Goal: Transaction & Acquisition: Obtain resource

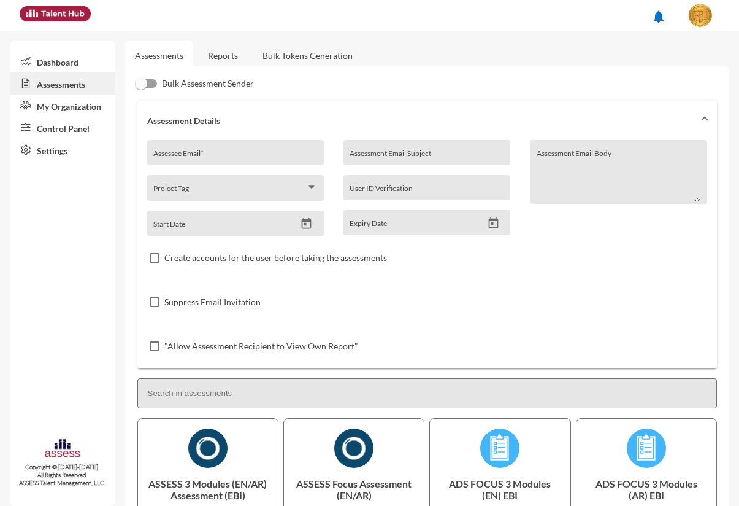
click at [312, 53] on link "Bulk Tokens Generation" at bounding box center [308, 55] width 110 height 30
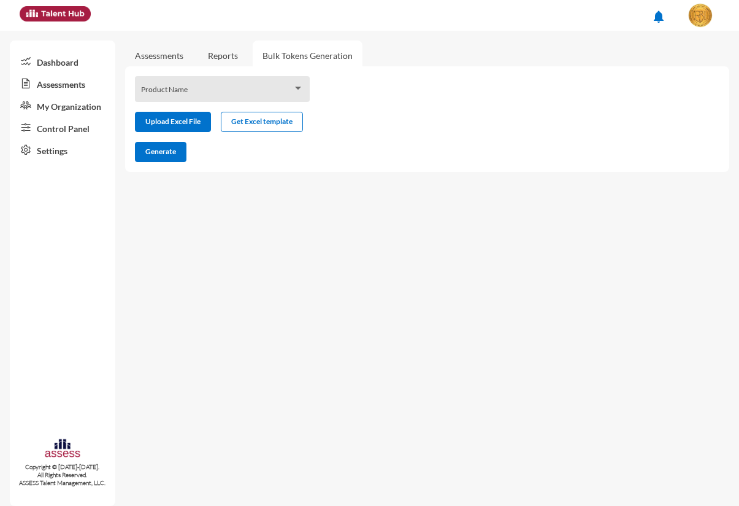
click at [281, 78] on div "Product Name" at bounding box center [222, 89] width 175 height 26
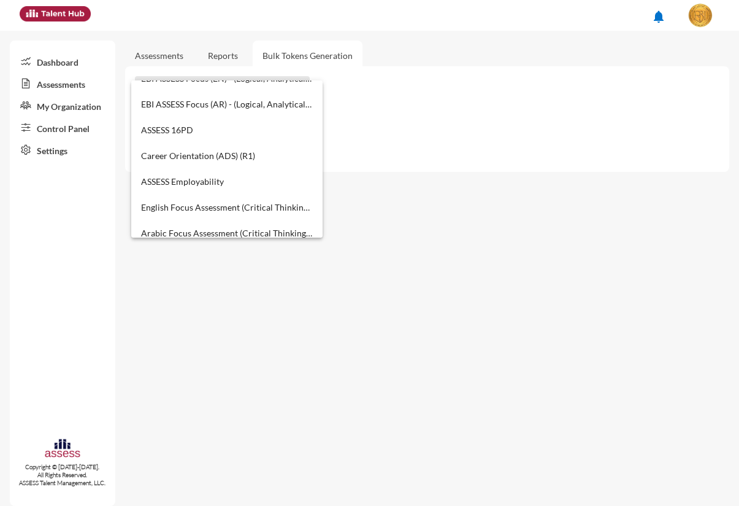
scroll to position [460, 0]
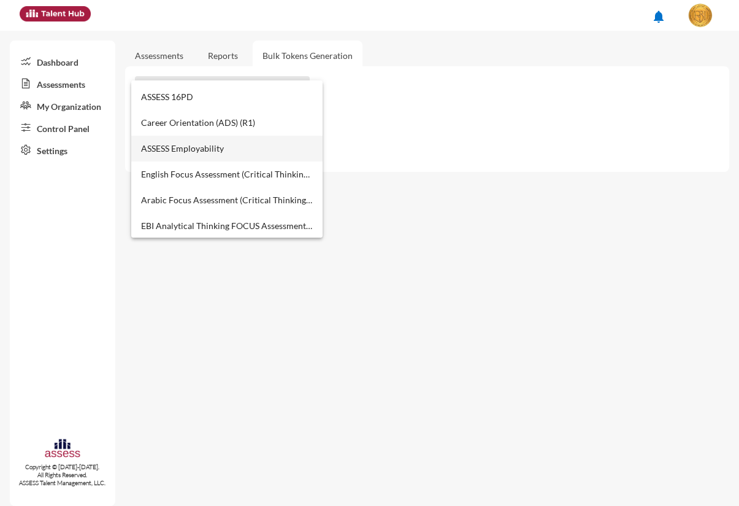
click at [238, 149] on span "ASSESS Employability" at bounding box center [227, 149] width 172 height 26
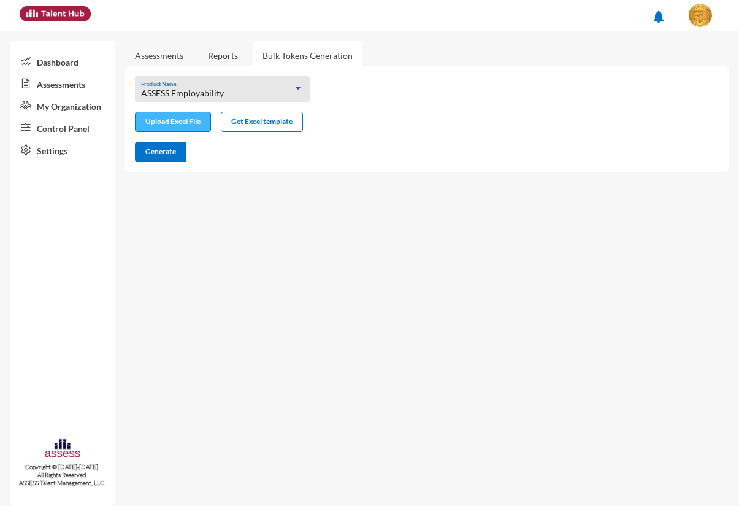
click at [202, 120] on input "file" at bounding box center [173, 123] width 75 height 13
type input "C:\fakepath\excel (1).xlsx"
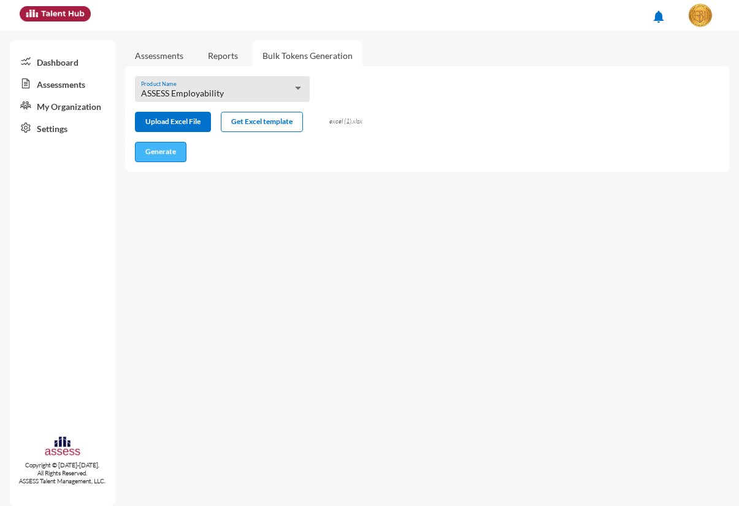
click at [173, 152] on span "Generate" at bounding box center [160, 151] width 31 height 9
click at [218, 49] on link "Reports" at bounding box center [223, 55] width 50 height 30
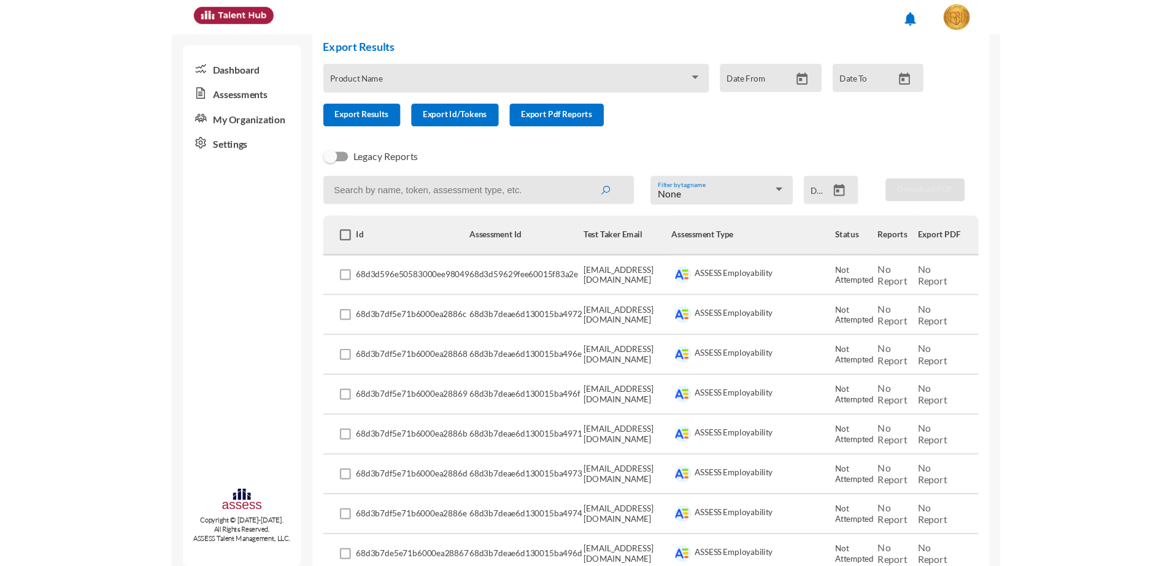
scroll to position [77, 0]
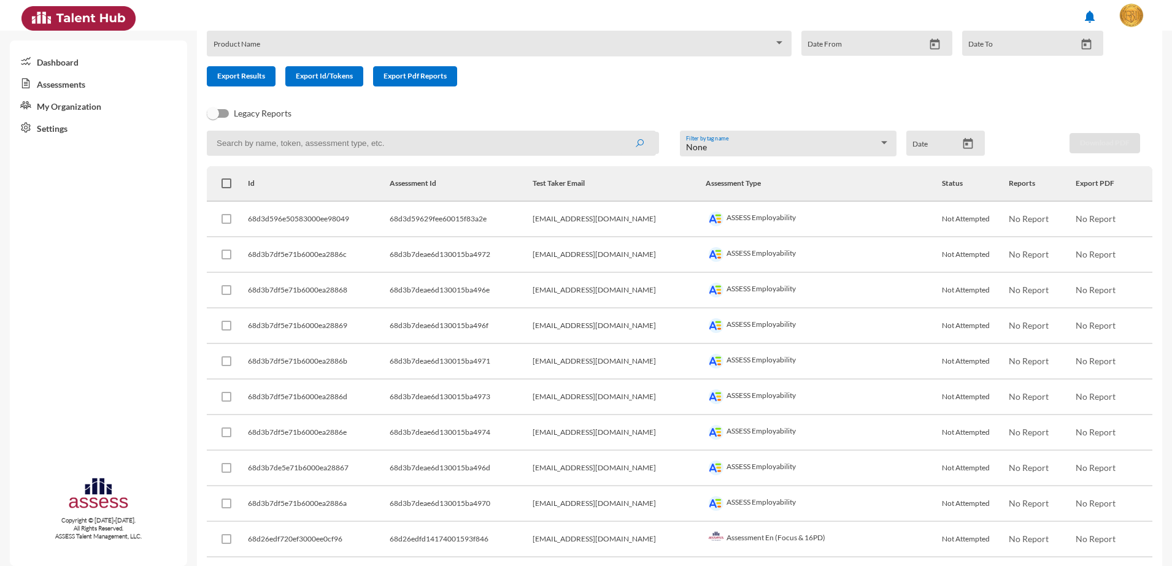
click at [566, 36] on div "Product Name" at bounding box center [499, 44] width 585 height 26
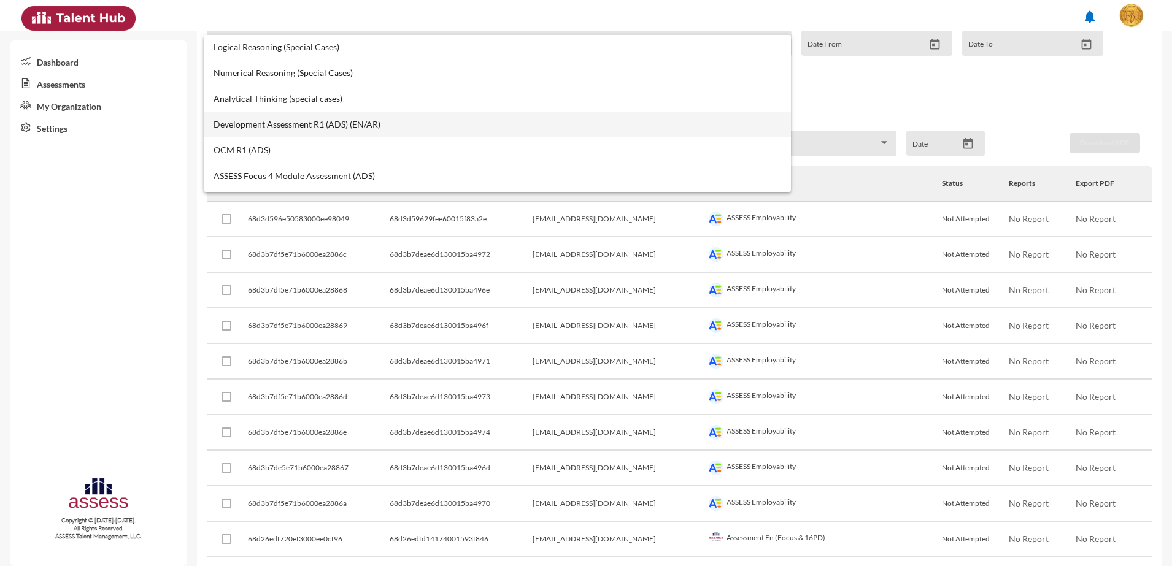
scroll to position [307, 0]
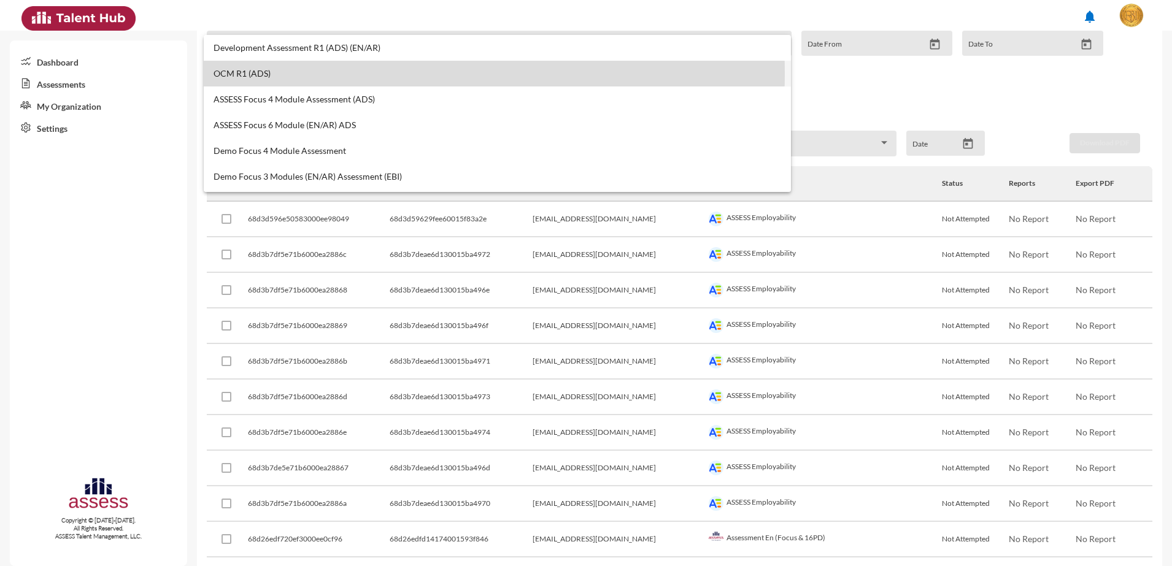
click at [339, 74] on span "OCM R1 (ADS)" at bounding box center [497, 74] width 567 height 10
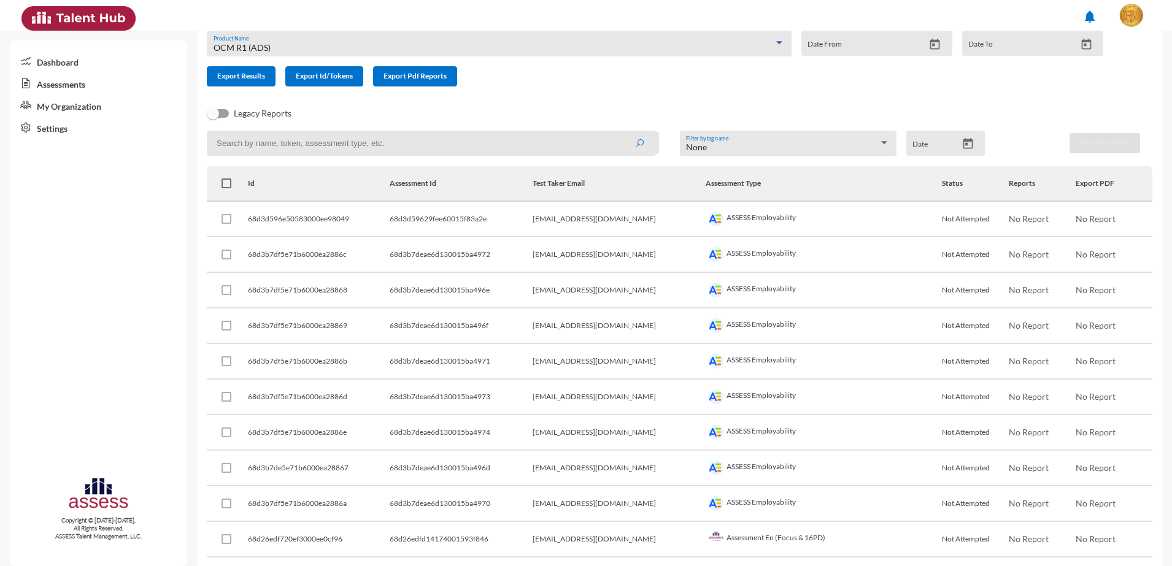
click at [739, 144] on icon "Open calendar" at bounding box center [967, 143] width 13 height 13
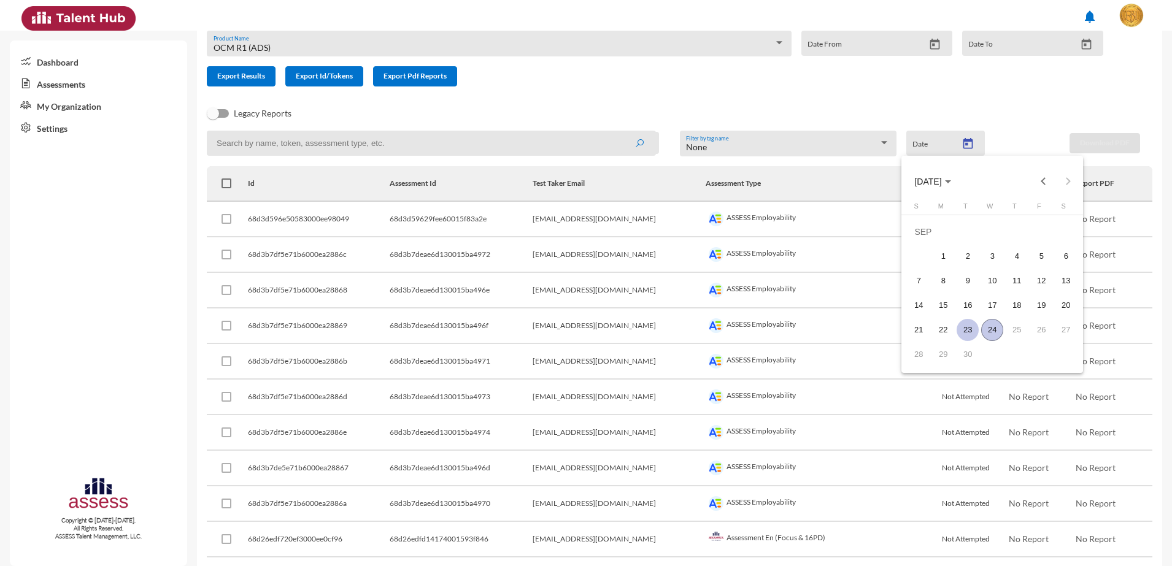
click at [739, 324] on div "23" at bounding box center [967, 330] width 22 height 22
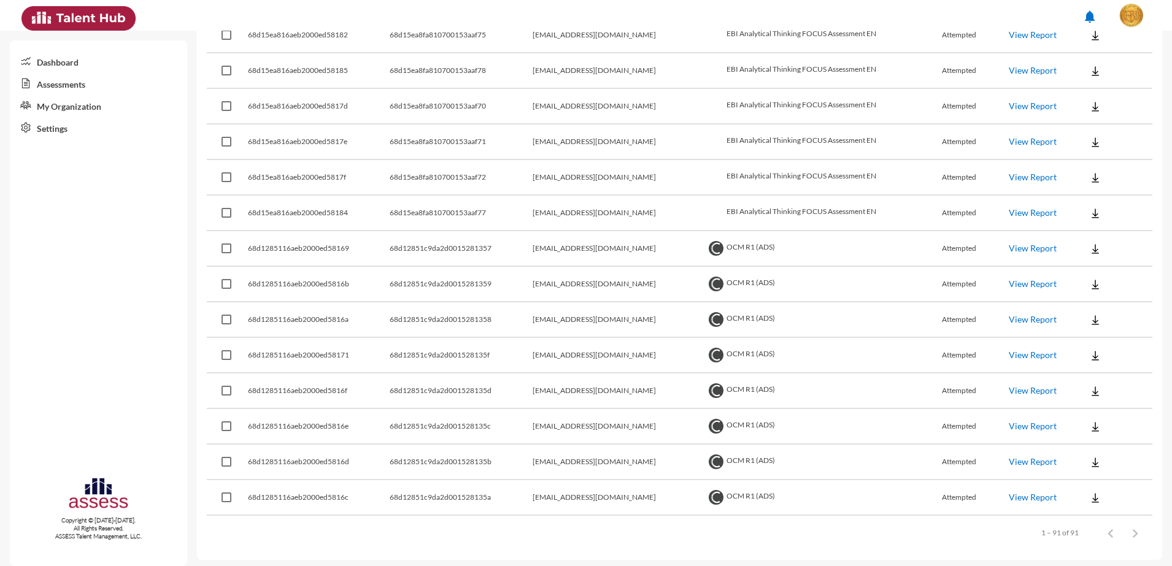
scroll to position [3004, 0]
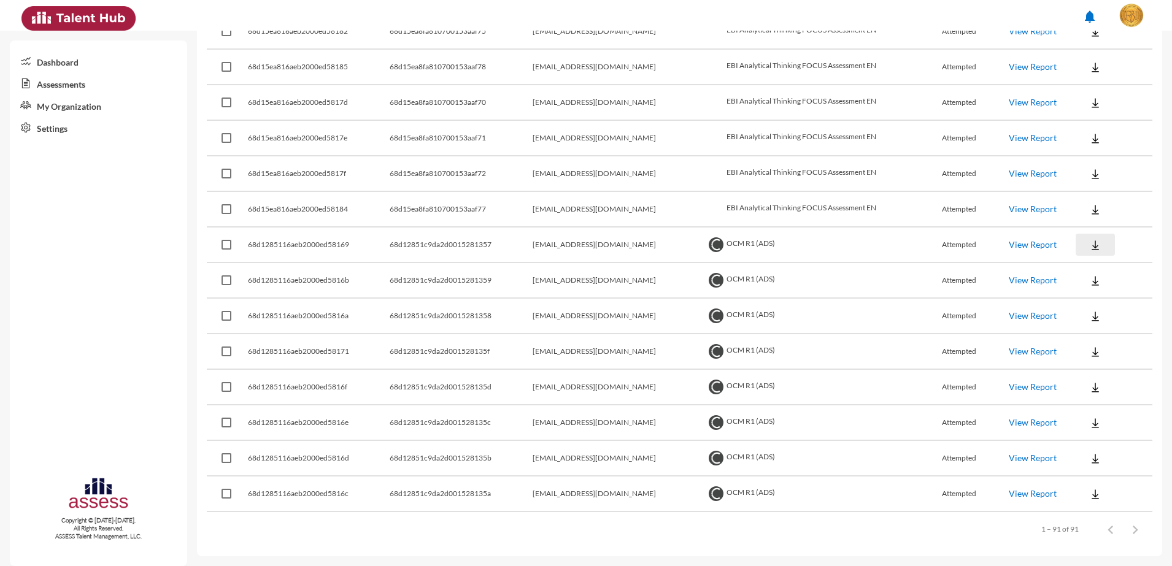
click at [739, 252] on button at bounding box center [1094, 245] width 39 height 22
click at [739, 265] on button "EN" at bounding box center [1097, 267] width 69 height 23
click at [739, 275] on img at bounding box center [1095, 281] width 12 height 12
click at [739, 296] on button "EN" at bounding box center [1097, 302] width 69 height 23
click at [739, 310] on img at bounding box center [1095, 316] width 12 height 12
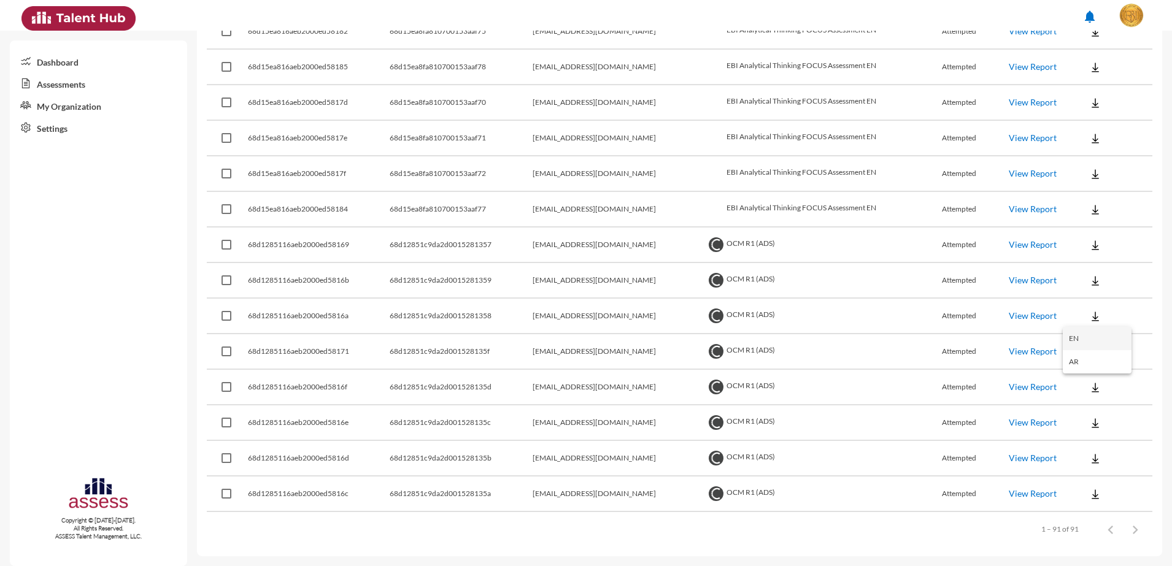
click at [739, 331] on button "EN" at bounding box center [1097, 338] width 69 height 23
click at [739, 353] on img at bounding box center [1095, 352] width 12 height 12
click at [739, 369] on button "EN" at bounding box center [1097, 374] width 69 height 23
click at [739, 387] on img at bounding box center [1095, 388] width 12 height 12
click at [739, 402] on button "EN" at bounding box center [1097, 409] width 69 height 23
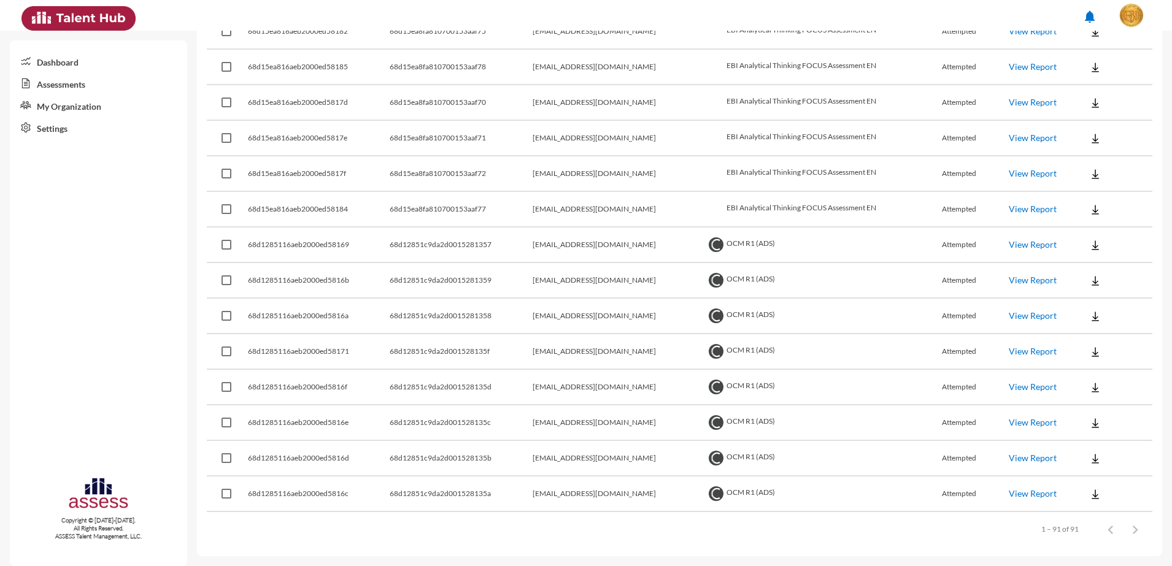
click at [739, 417] on img at bounding box center [1095, 423] width 12 height 12
click at [739, 434] on button "EN" at bounding box center [1097, 445] width 69 height 23
click at [739, 450] on button at bounding box center [1094, 458] width 39 height 22
click at [739, 480] on button "EN" at bounding box center [1097, 480] width 69 height 23
click at [739, 488] on img at bounding box center [1095, 494] width 12 height 12
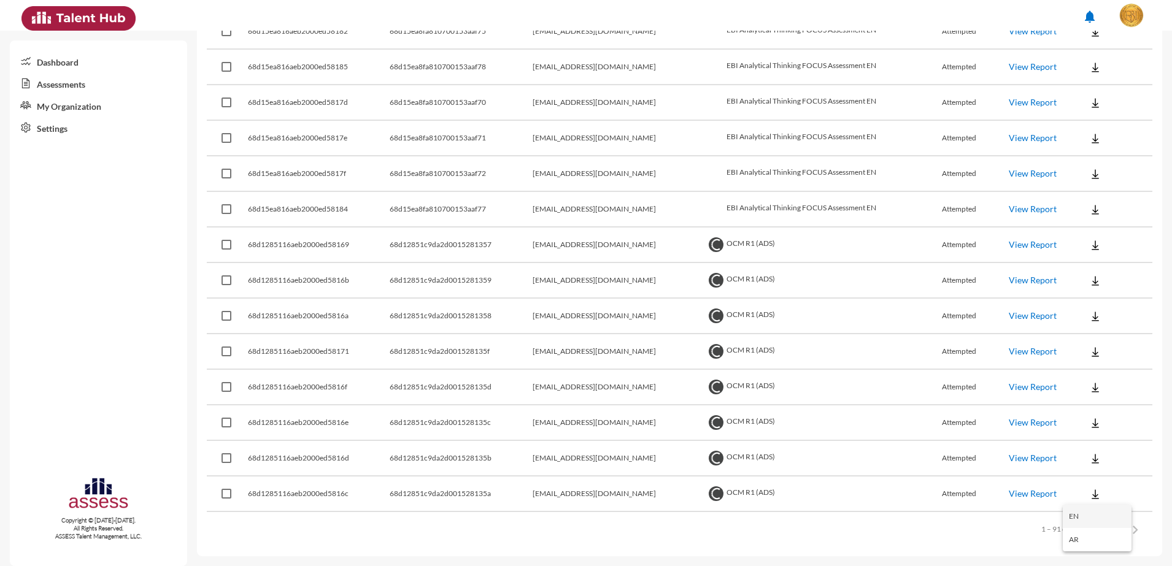
click at [739, 505] on button "EN" at bounding box center [1097, 516] width 69 height 23
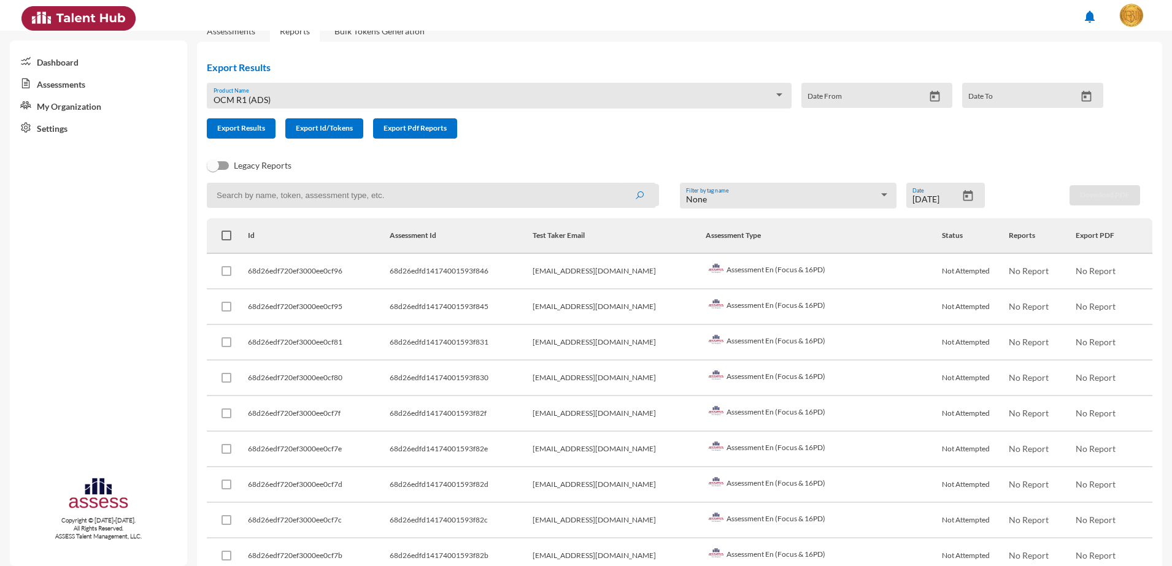
scroll to position [0, 0]
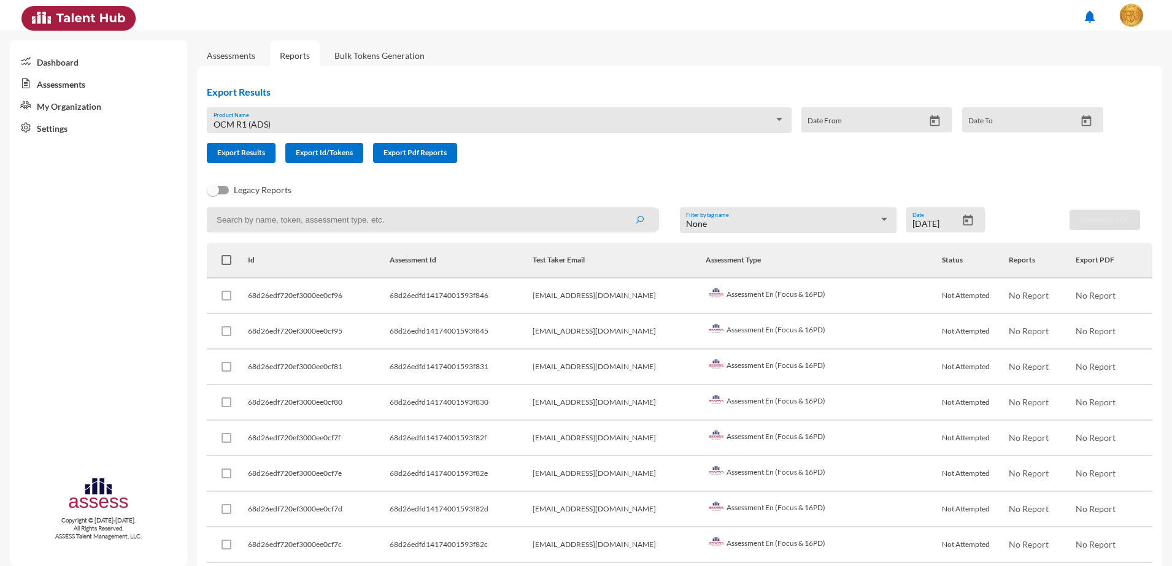
click at [739, 212] on div "9/23/2025 Date" at bounding box center [945, 219] width 79 height 25
click at [739, 217] on icon "Open calendar" at bounding box center [968, 220] width 10 height 11
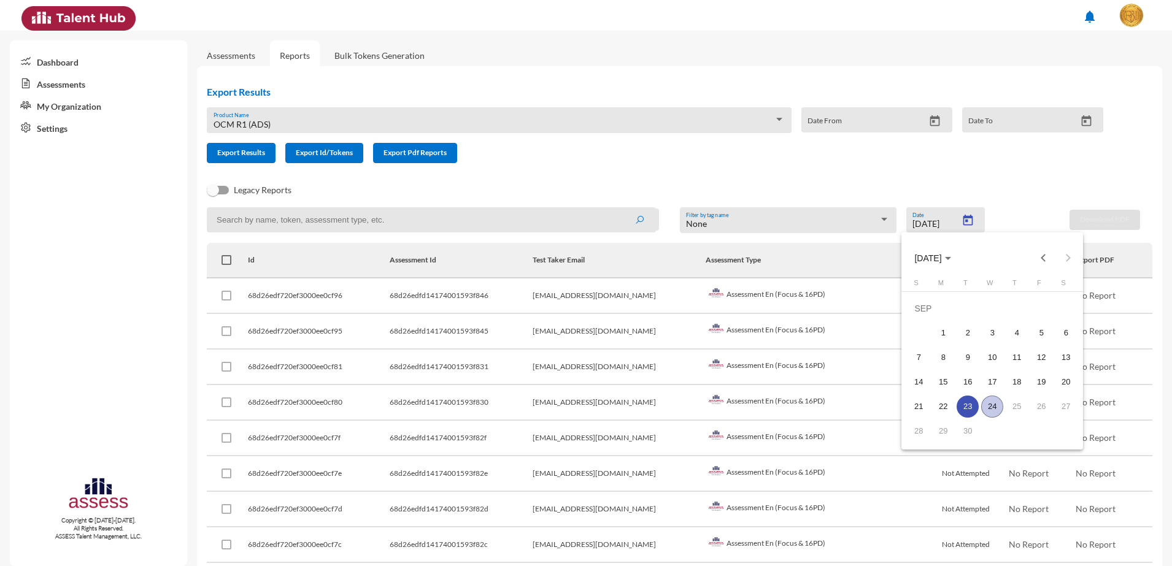
click at [739, 400] on div "24" at bounding box center [992, 407] width 22 height 22
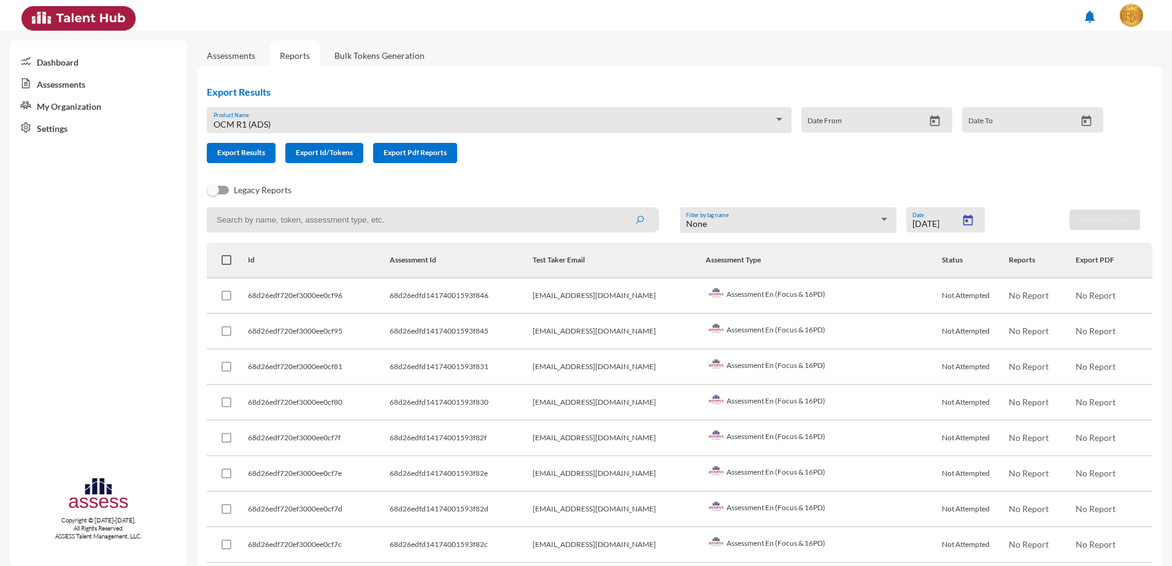
type input "9/24/2025"
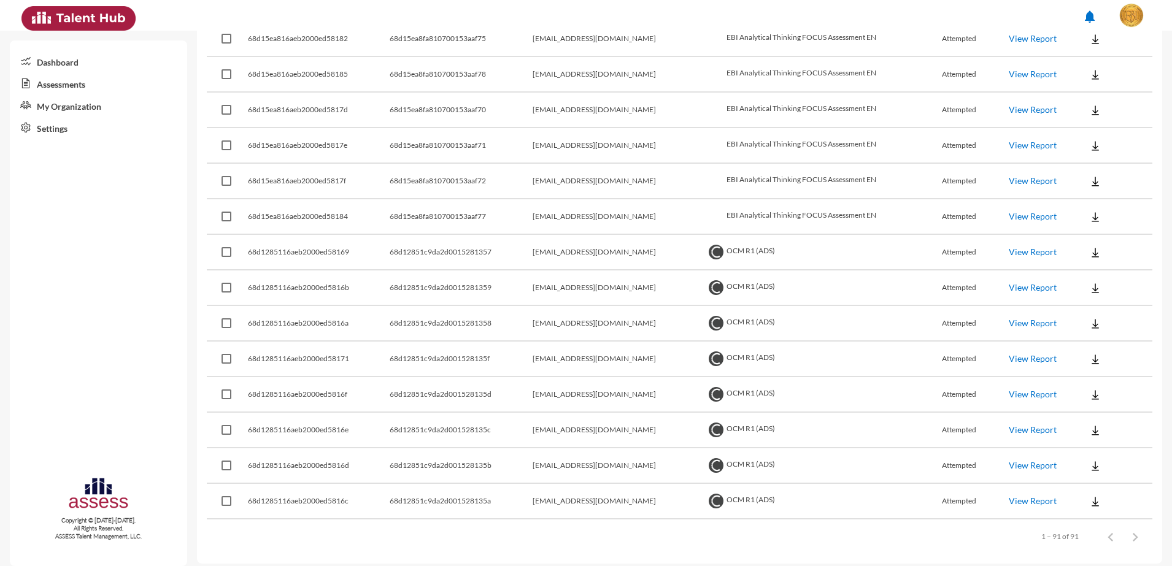
scroll to position [3004, 0]
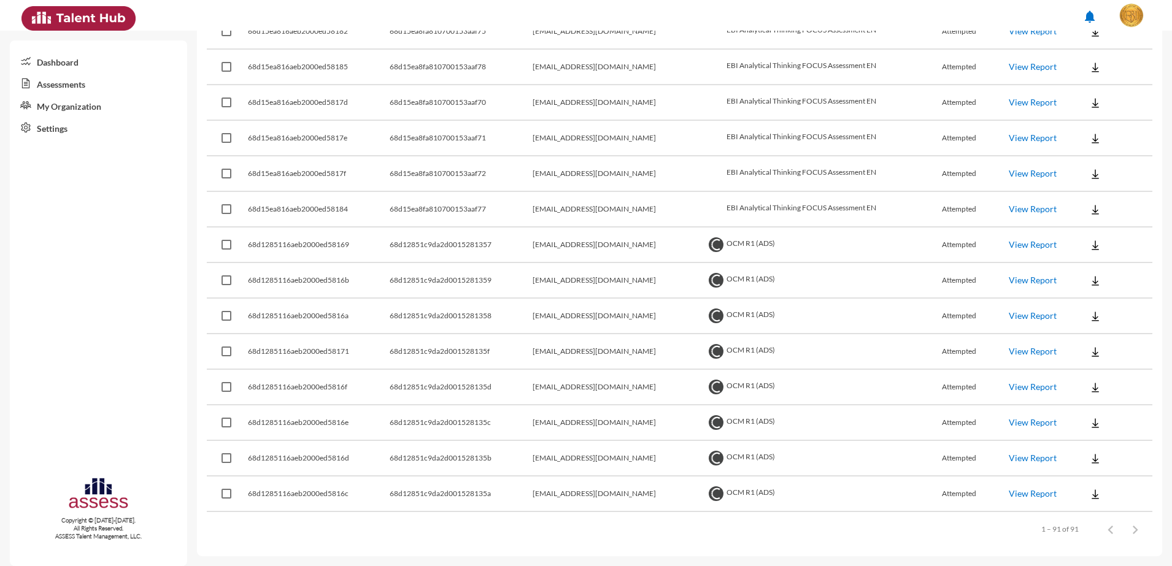
click at [739, 247] on td "View Report" at bounding box center [1042, 246] width 67 height 36
click at [739, 244] on link "View Report" at bounding box center [1033, 244] width 48 height 10
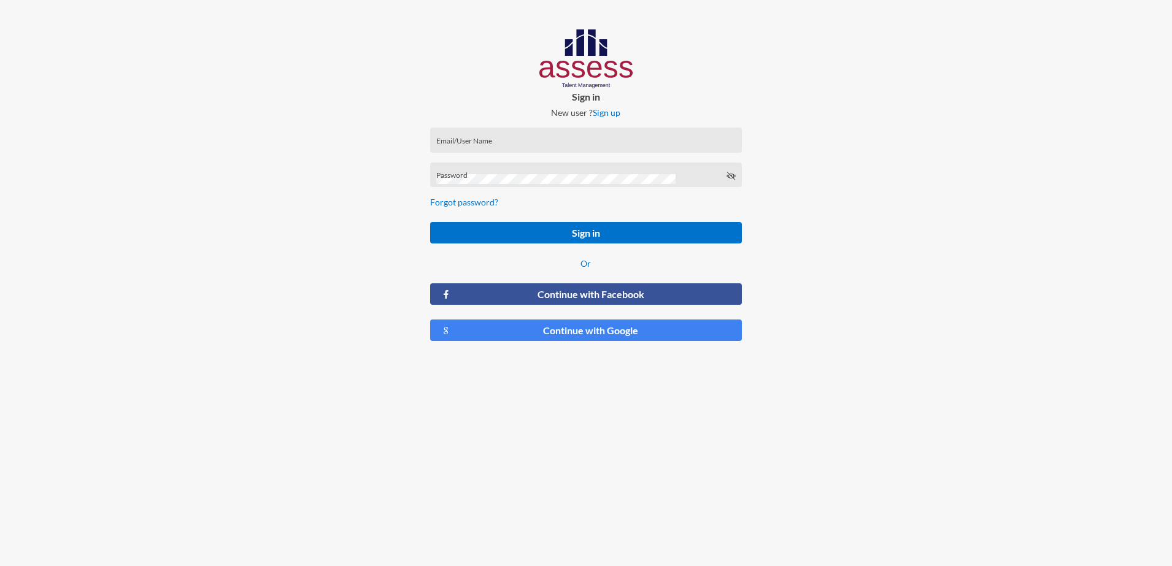
click at [512, 147] on input "Email/User Name" at bounding box center [585, 144] width 299 height 10
click at [722, 176] on div "Password" at bounding box center [585, 178] width 299 height 18
click at [723, 176] on div "Password" at bounding box center [585, 178] width 299 height 18
click at [731, 176] on icon at bounding box center [731, 176] width 10 height 10
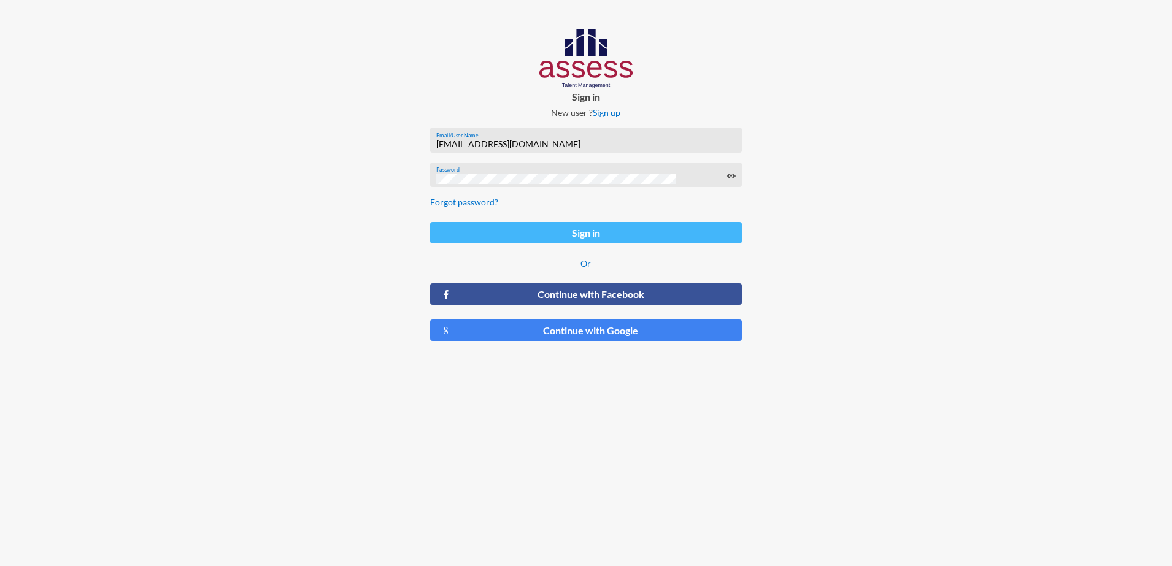
click at [595, 241] on button "Sign in" at bounding box center [586, 232] width 312 height 21
click at [466, 142] on input "nadamoustafa@ebi.gov.eg" at bounding box center [585, 144] width 299 height 10
click at [472, 142] on input "nadamoustafa@ebi.gov.eg" at bounding box center [585, 144] width 299 height 10
click at [587, 229] on button "Sign in" at bounding box center [586, 232] width 312 height 21
click at [544, 140] on input "nadamostafa@ebi.gov.eg" at bounding box center [585, 144] width 299 height 10
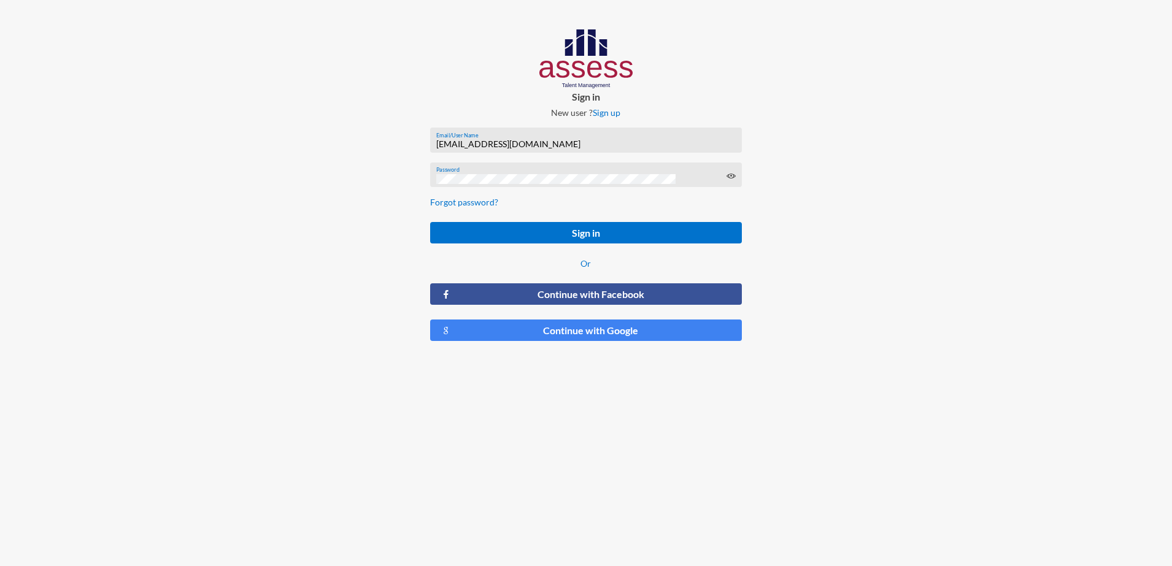
click at [467, 144] on input "nadamostafa@ebi.gov.eg" at bounding box center [585, 144] width 299 height 10
type input "nadamoustafa@ebi.gov.eg"
click at [613, 229] on button "Sign in" at bounding box center [586, 232] width 312 height 21
click at [633, 231] on button "Sign in" at bounding box center [586, 232] width 312 height 21
click at [466, 136] on div "nadamoustafa@ebi.gov.eg Email/User Name" at bounding box center [585, 143] width 299 height 18
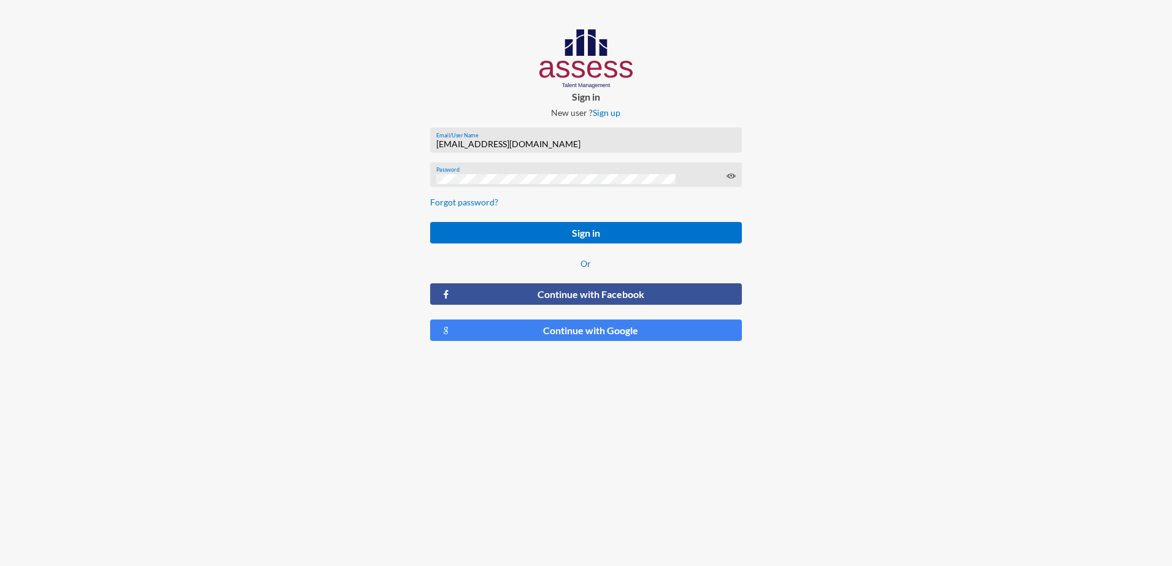
click at [554, 147] on input "nadamoustafa@ebi.gov.eg" at bounding box center [585, 144] width 299 height 10
drag, startPoint x: 554, startPoint y: 147, endPoint x: 380, endPoint y: 158, distance: 174.0
click at [380, 158] on div "Sign in New user ? Sign up nadamoustafa@ebi.gov.eg Email/User Name Password For…" at bounding box center [586, 190] width 1172 height 380
click at [574, 147] on input "Email/User Name" at bounding box center [585, 144] width 299 height 10
click at [452, 173] on div "Password" at bounding box center [585, 178] width 299 height 18
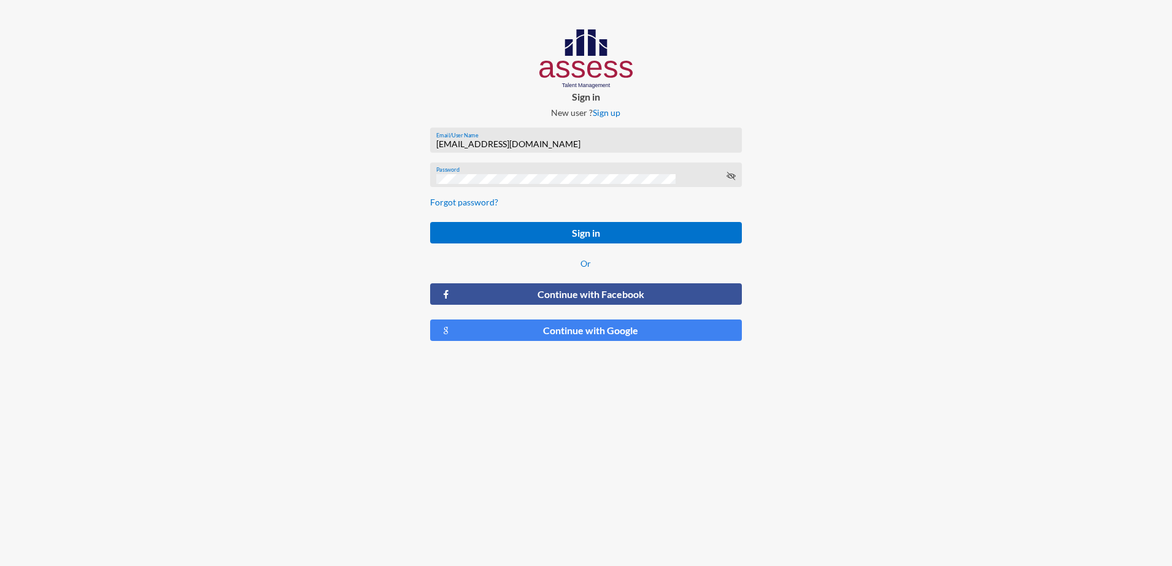
click at [731, 183] on div "Password" at bounding box center [585, 178] width 299 height 18
click at [728, 179] on icon at bounding box center [731, 176] width 10 height 10
click at [652, 231] on button "Sign in" at bounding box center [586, 232] width 312 height 21
click at [469, 142] on input "nadamoustafa@ebi.gov.eg" at bounding box center [585, 144] width 299 height 10
click at [574, 229] on button "Sign in" at bounding box center [586, 232] width 312 height 21
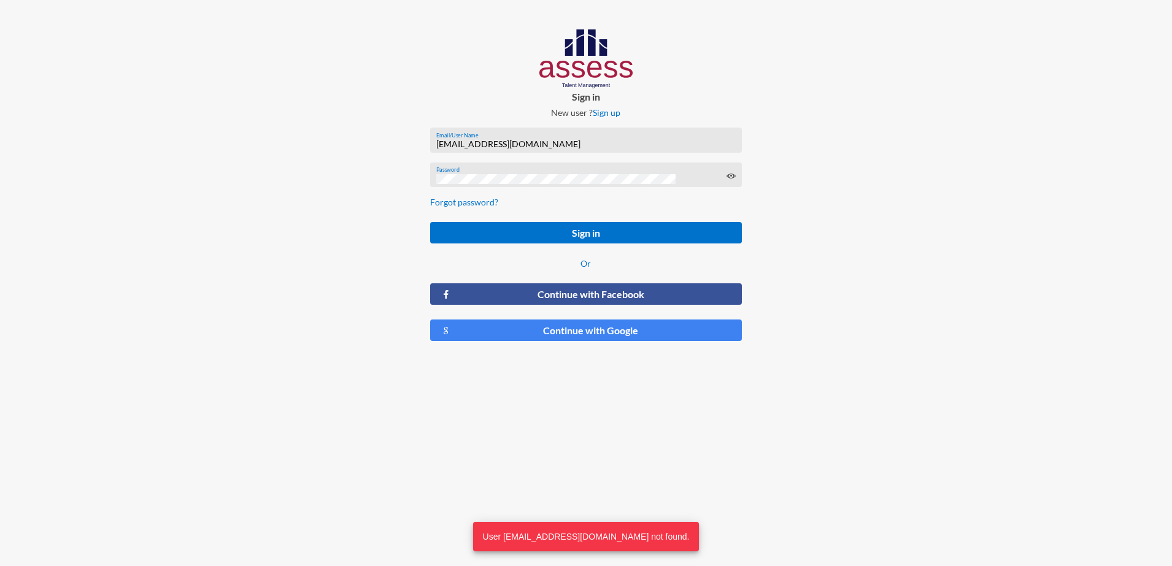
click at [547, 134] on div "nadamostafa@ebi.gov.eg Email/User Name" at bounding box center [585, 143] width 299 height 18
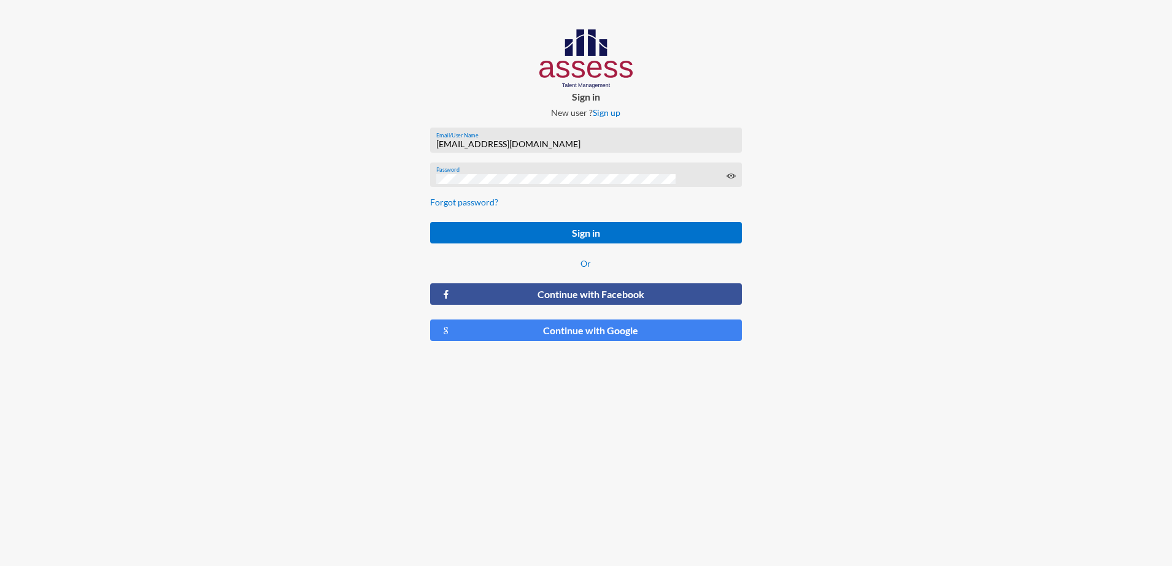
click at [538, 142] on input "nadamostafa@ebi.gov.eg" at bounding box center [585, 144] width 299 height 10
click at [548, 140] on input "nadamostafa@ebi.gov.eg" at bounding box center [585, 144] width 299 height 10
click at [468, 144] on input "nadamostafa@ebi.gov.eg" at bounding box center [585, 144] width 299 height 10
type input "nadamoustafa@ebi.gov.eg"
click at [594, 228] on button "Sign in" at bounding box center [586, 232] width 312 height 21
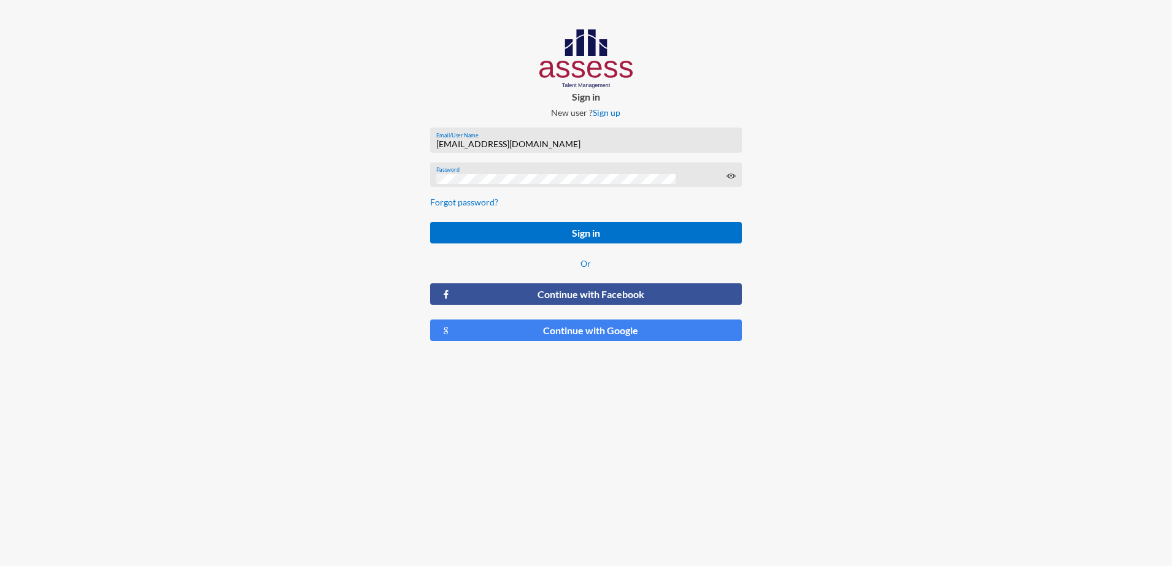
click at [382, 175] on div "Sign in New user ? Sign up nadamoustafa@ebi.gov.eg Email/User Name Password For…" at bounding box center [586, 190] width 1172 height 380
click at [547, 240] on button "Sign in" at bounding box center [586, 232] width 312 height 21
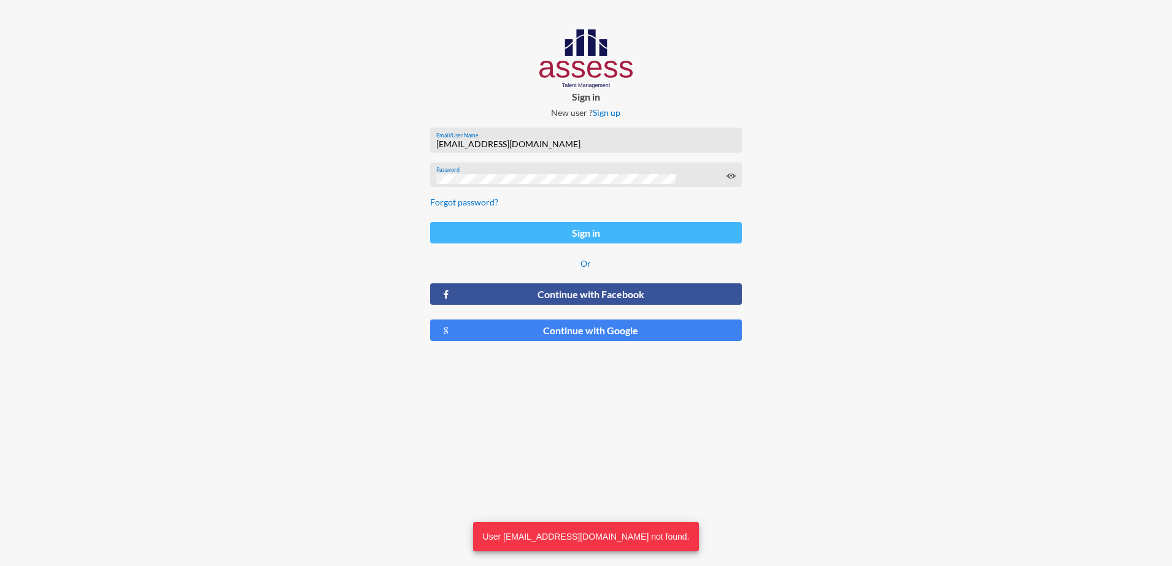
click at [547, 240] on button "Sign in" at bounding box center [586, 232] width 312 height 21
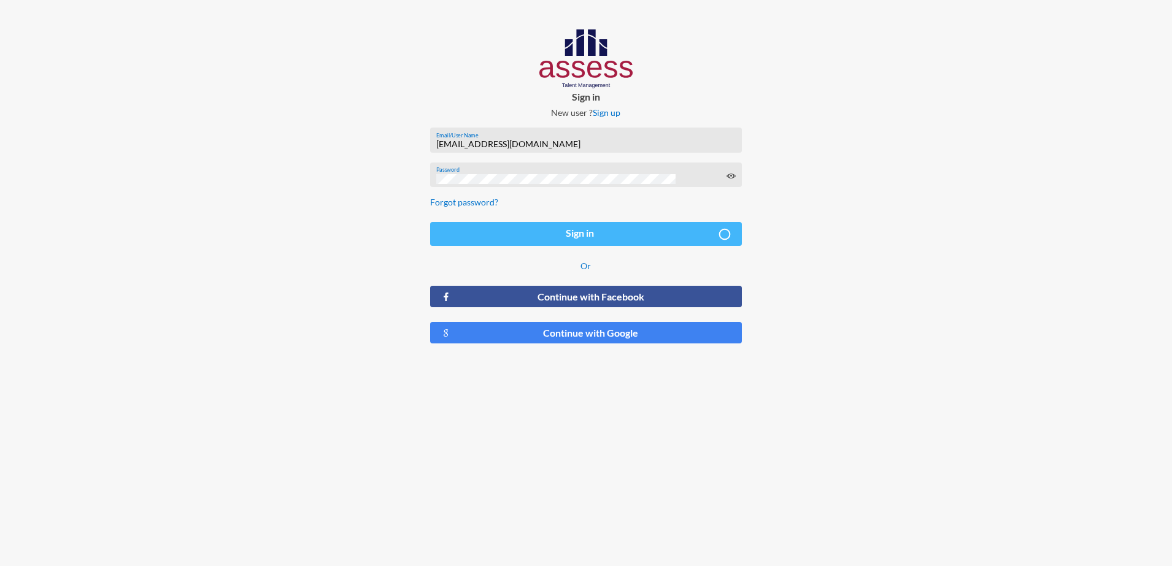
click at [547, 240] on button "Sign in" at bounding box center [586, 234] width 312 height 24
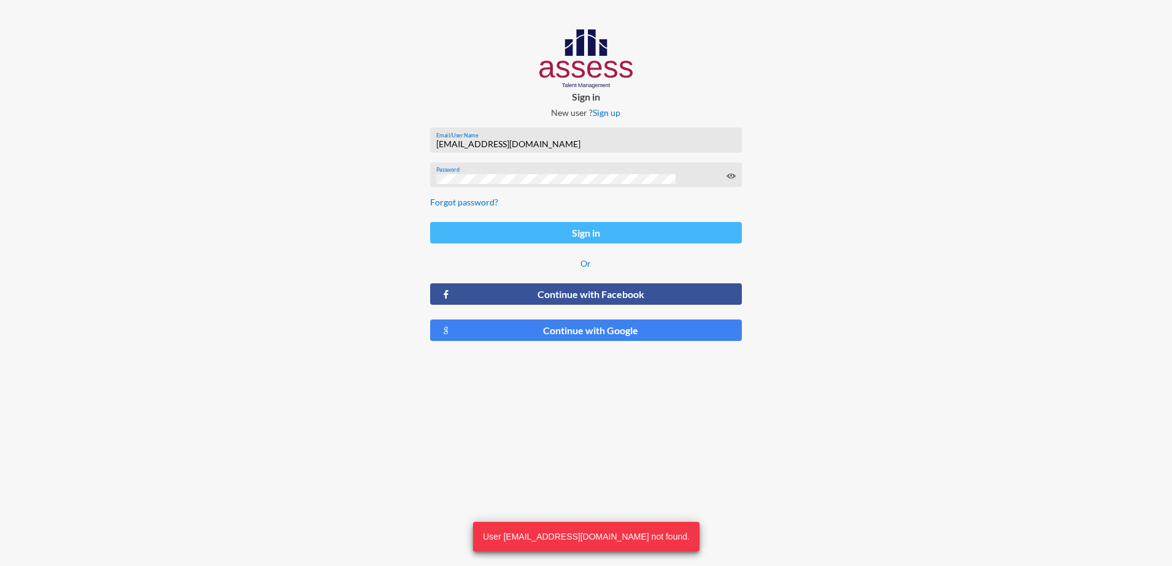
click at [547, 240] on button "Sign in" at bounding box center [586, 232] width 312 height 21
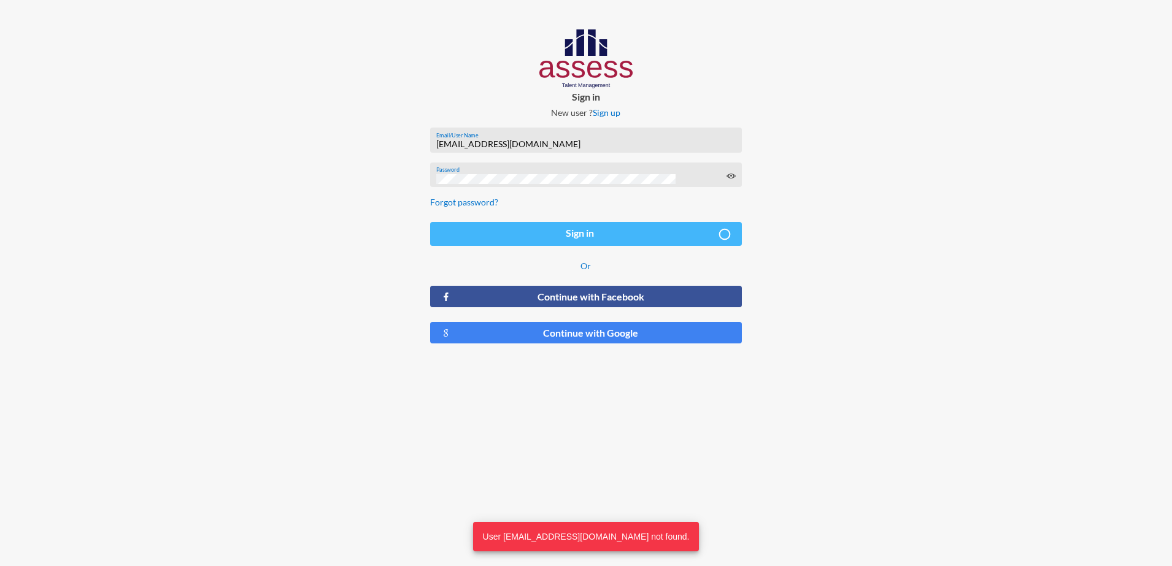
click at [547, 240] on button "Sign in" at bounding box center [586, 234] width 312 height 24
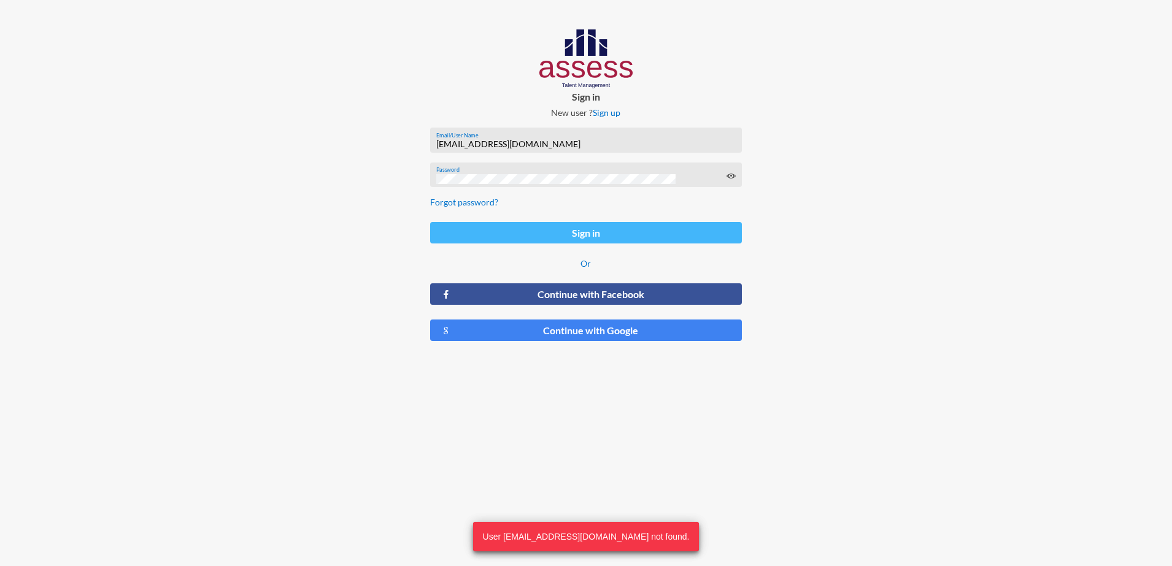
click at [547, 240] on button "Sign in" at bounding box center [586, 232] width 312 height 21
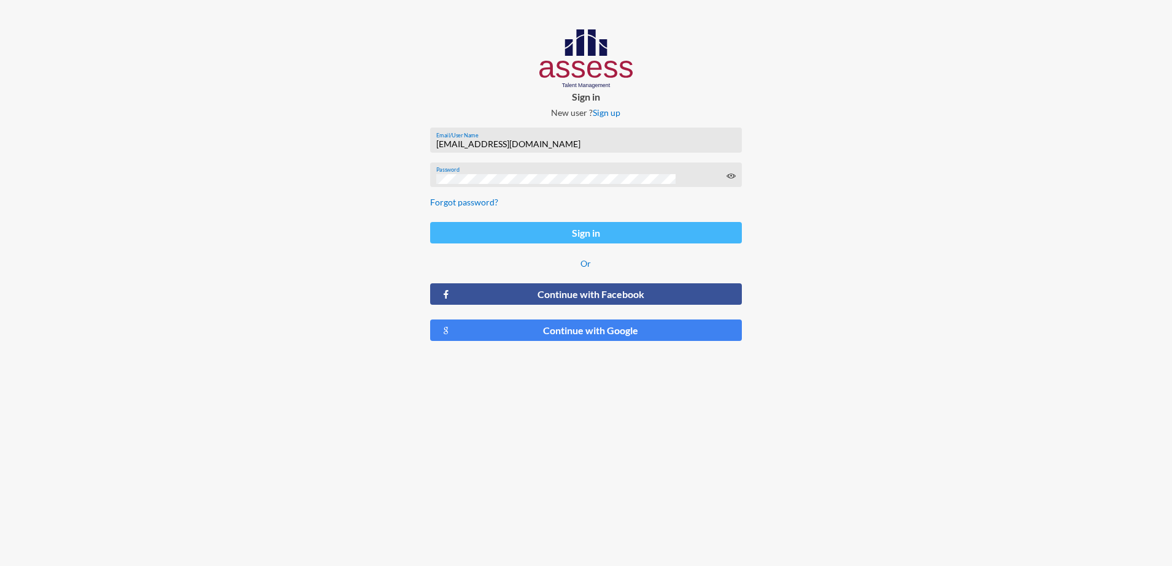
click at [512, 229] on button "Sign in" at bounding box center [586, 232] width 312 height 21
click at [567, 142] on input "nadamoustafa@ebi.gov.eg" at bounding box center [585, 144] width 299 height 10
click at [634, 242] on button "Sign in" at bounding box center [586, 232] width 312 height 21
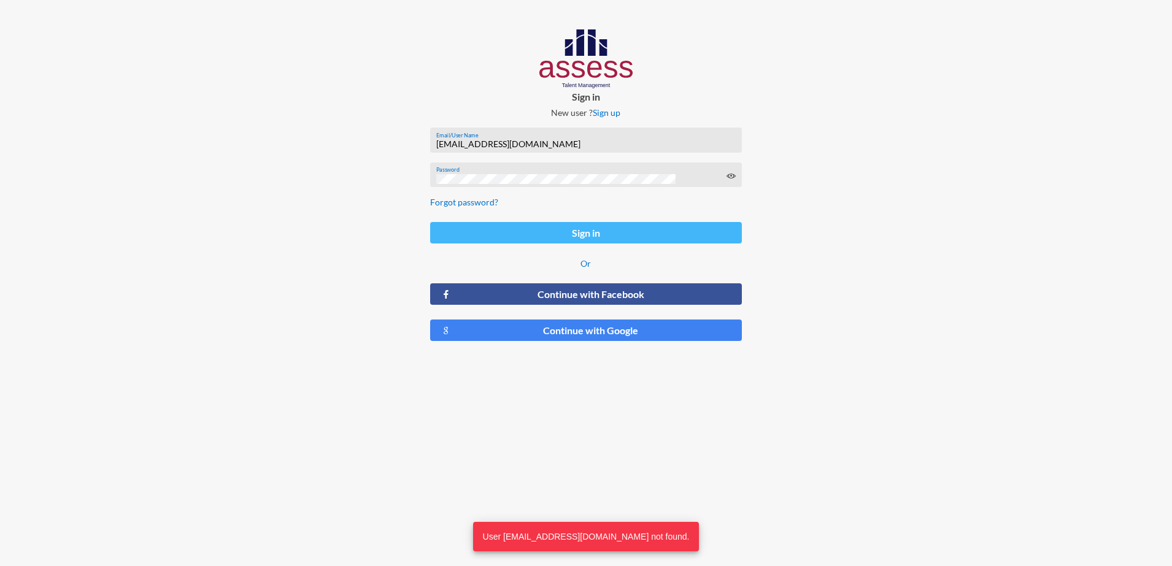
click at [518, 236] on button "Sign in" at bounding box center [586, 232] width 312 height 21
click at [546, 152] on div "nadamoustafa@ebi.gov.eg Email/User Name" at bounding box center [585, 143] width 299 height 18
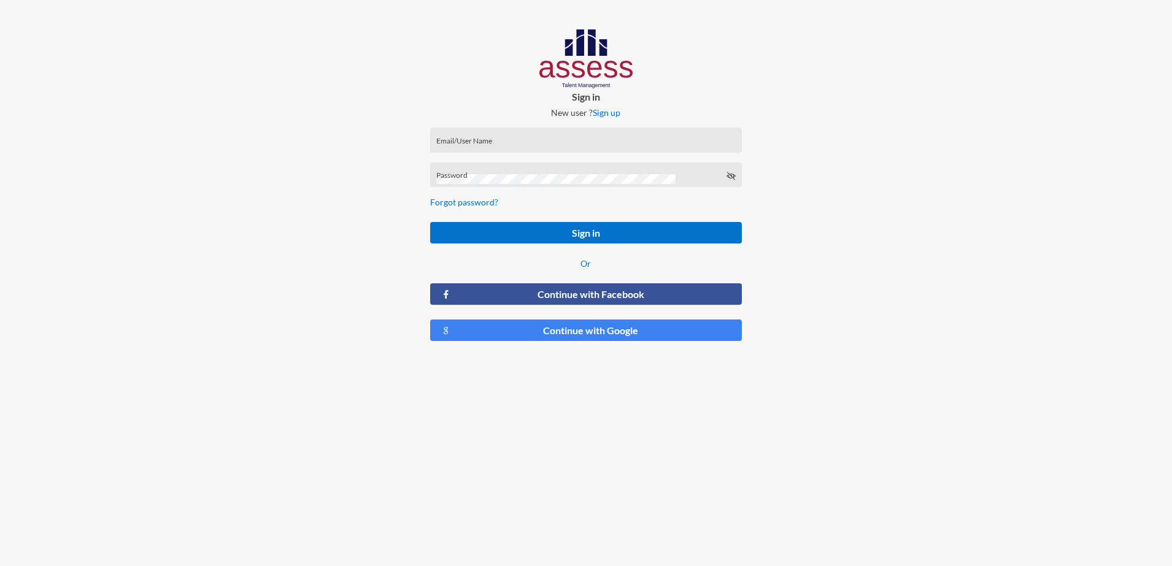
click at [514, 143] on input "Email/User Name" at bounding box center [585, 144] width 299 height 10
type input "[EMAIL_ADDRESS][DOMAIN_NAME]"
click at [468, 172] on div "Password" at bounding box center [585, 178] width 299 height 18
click at [734, 175] on icon at bounding box center [731, 176] width 10 height 10
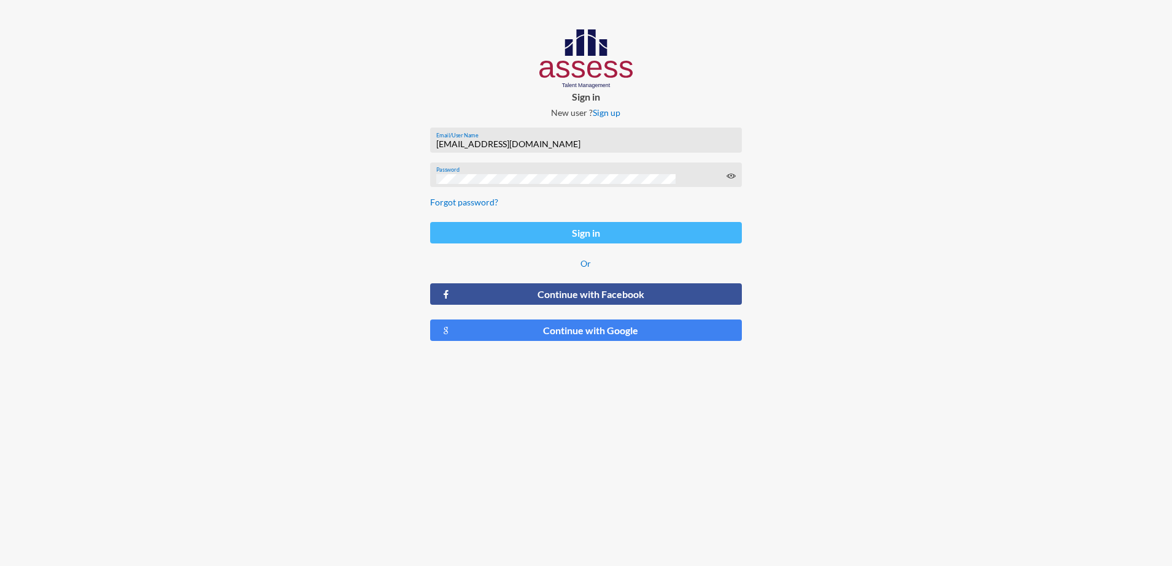
click at [474, 228] on button "Sign in" at bounding box center [586, 232] width 312 height 21
click at [556, 229] on button "Sign in" at bounding box center [586, 232] width 312 height 21
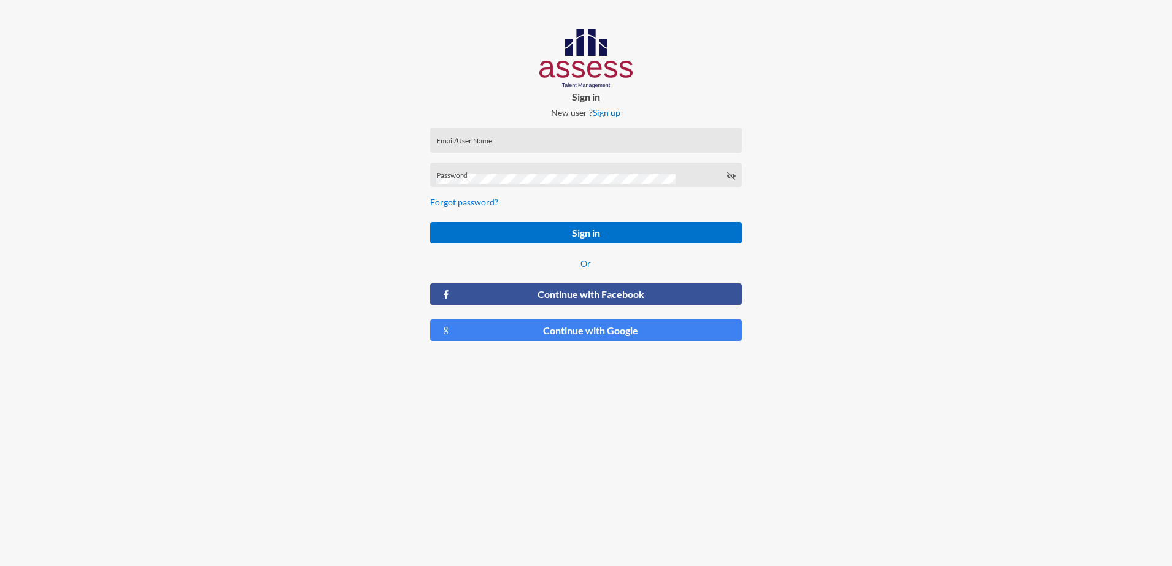
click at [552, 133] on div "Email/User Name" at bounding box center [586, 140] width 312 height 25
type input "[EMAIL_ADDRESS][DOMAIN_NAME]"
click at [517, 167] on div "Password" at bounding box center [586, 175] width 312 height 25
click at [430, 222] on button "Sign in" at bounding box center [586, 232] width 312 height 21
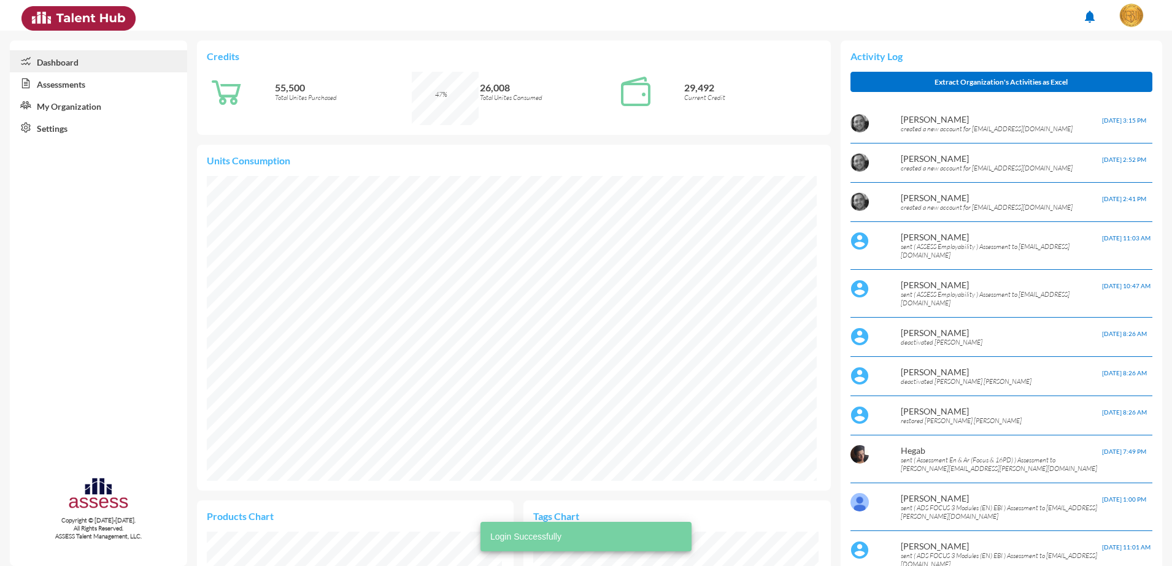
scroll to position [140, 295]
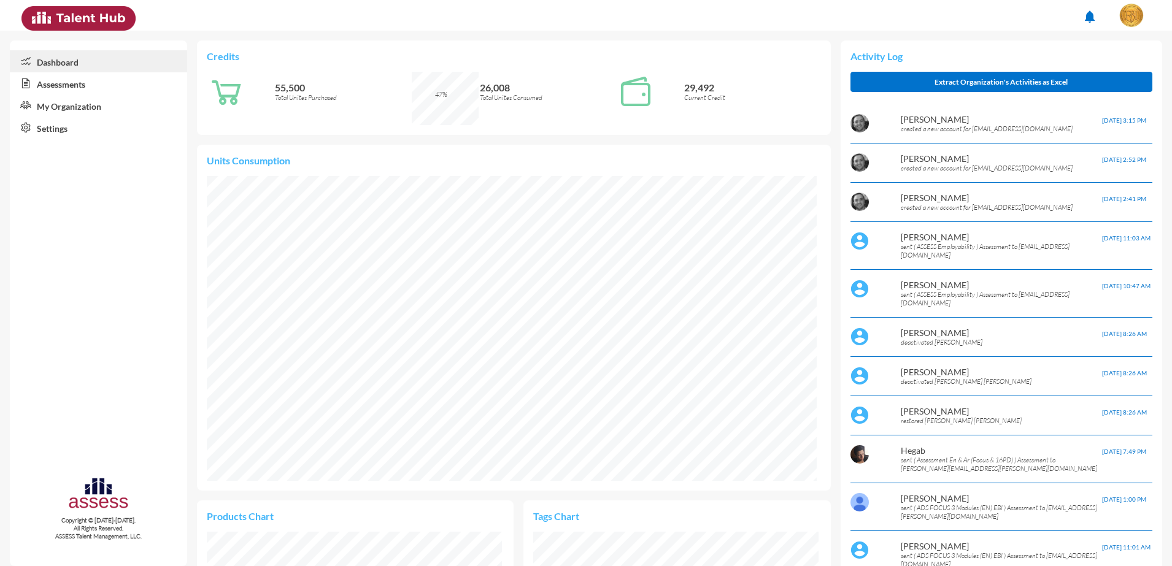
click at [100, 90] on link "Assessments" at bounding box center [98, 83] width 177 height 22
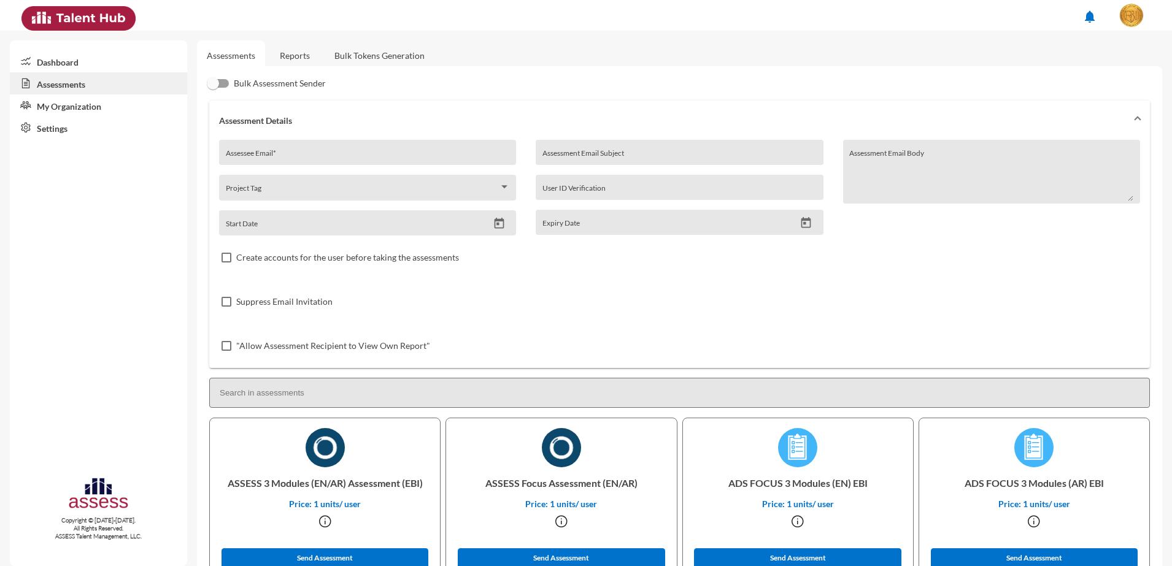
click at [360, 51] on link "Bulk Tokens Generation" at bounding box center [380, 55] width 110 height 30
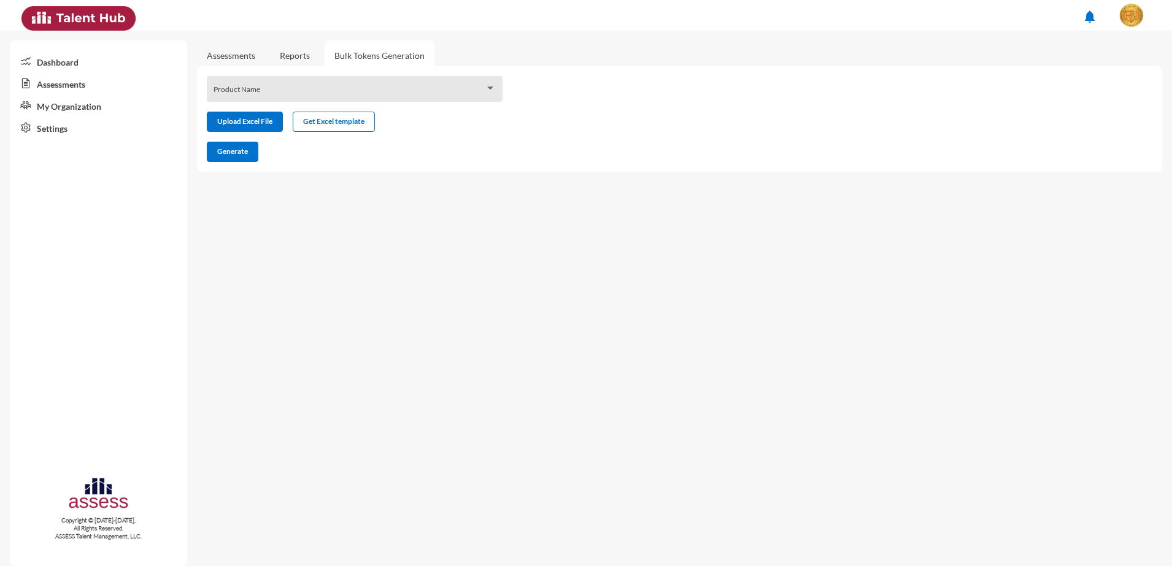
click at [298, 58] on link "Reports" at bounding box center [295, 55] width 50 height 30
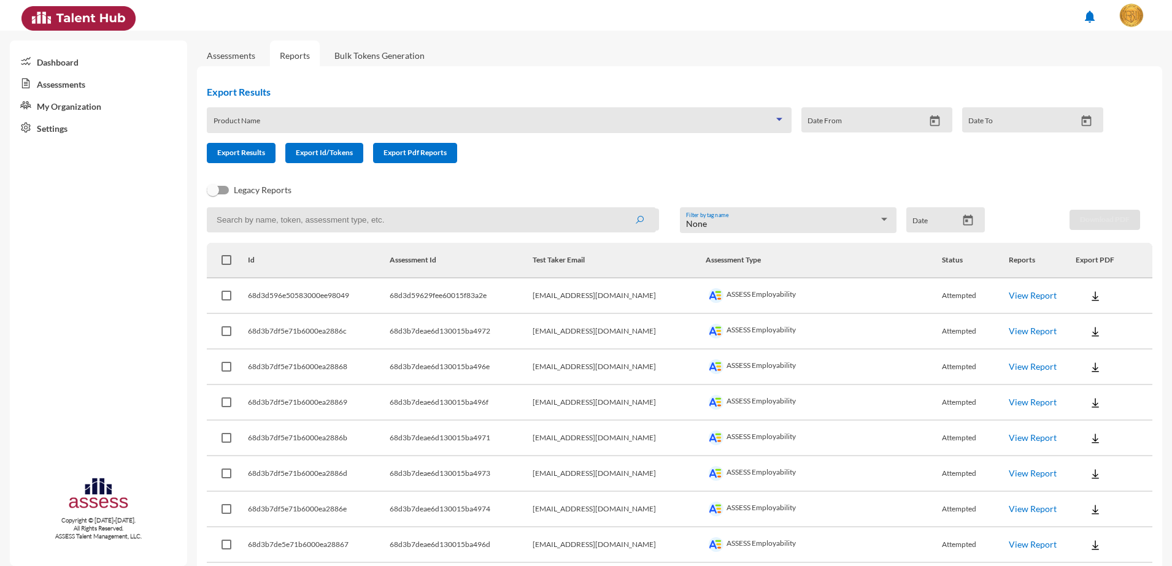
click at [328, 124] on span at bounding box center [494, 125] width 561 height 10
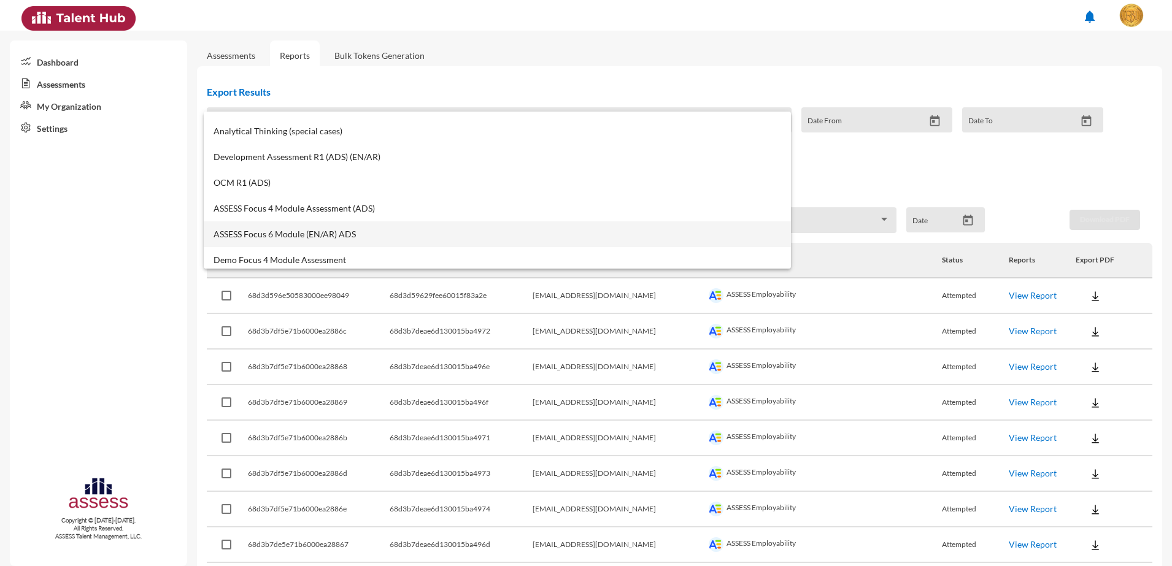
scroll to position [307, 0]
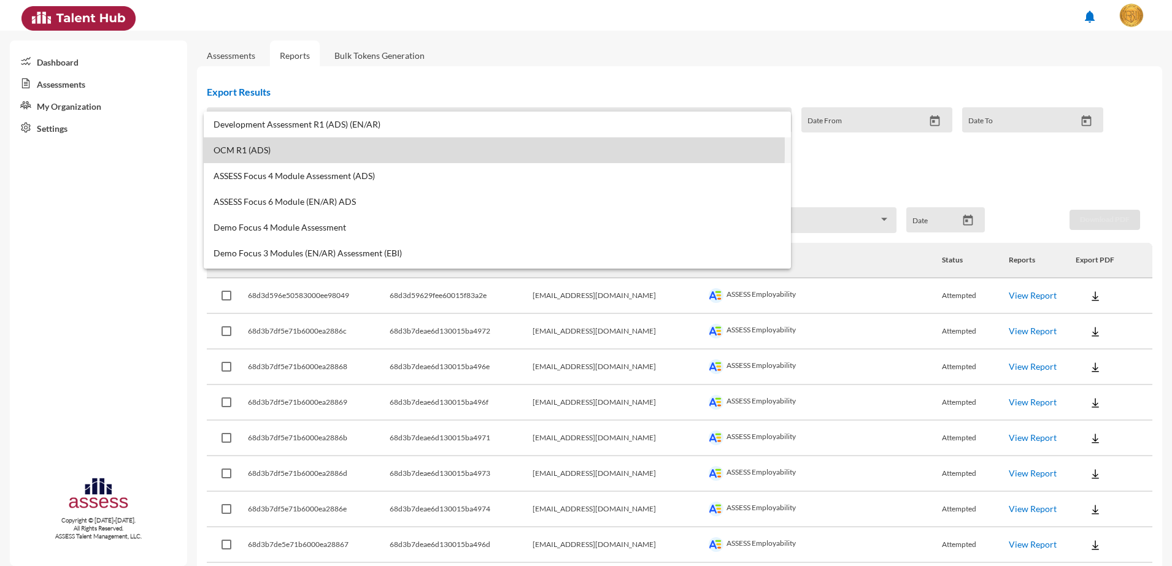
click at [260, 148] on span "OCM R1 (ADS)" at bounding box center [497, 150] width 567 height 10
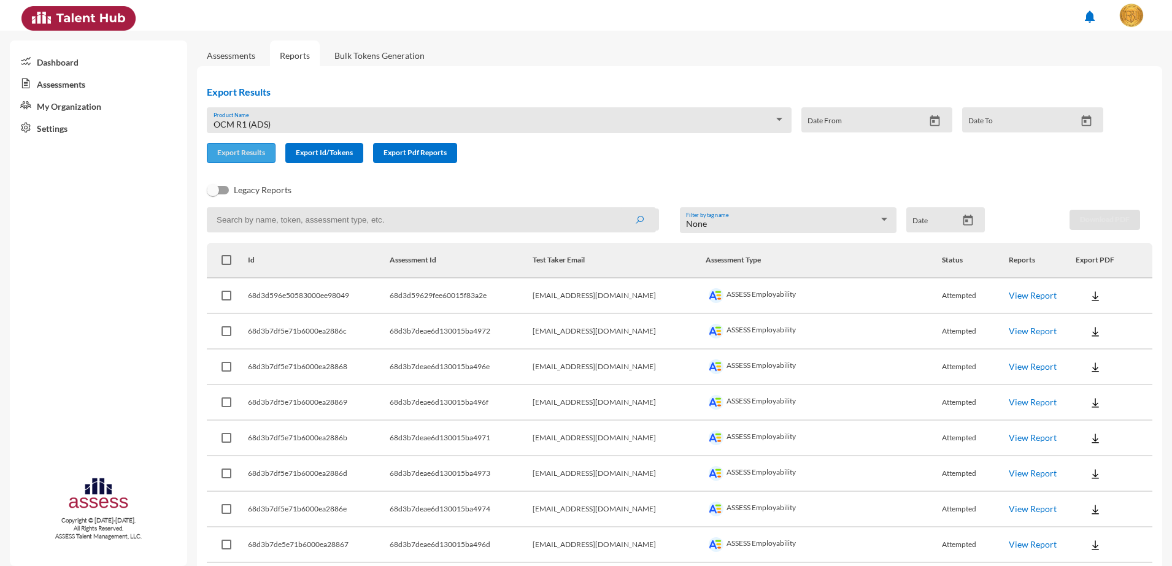
click at [266, 155] on button "Export Results" at bounding box center [241, 153] width 69 height 20
